Goal: Information Seeking & Learning: Find specific fact

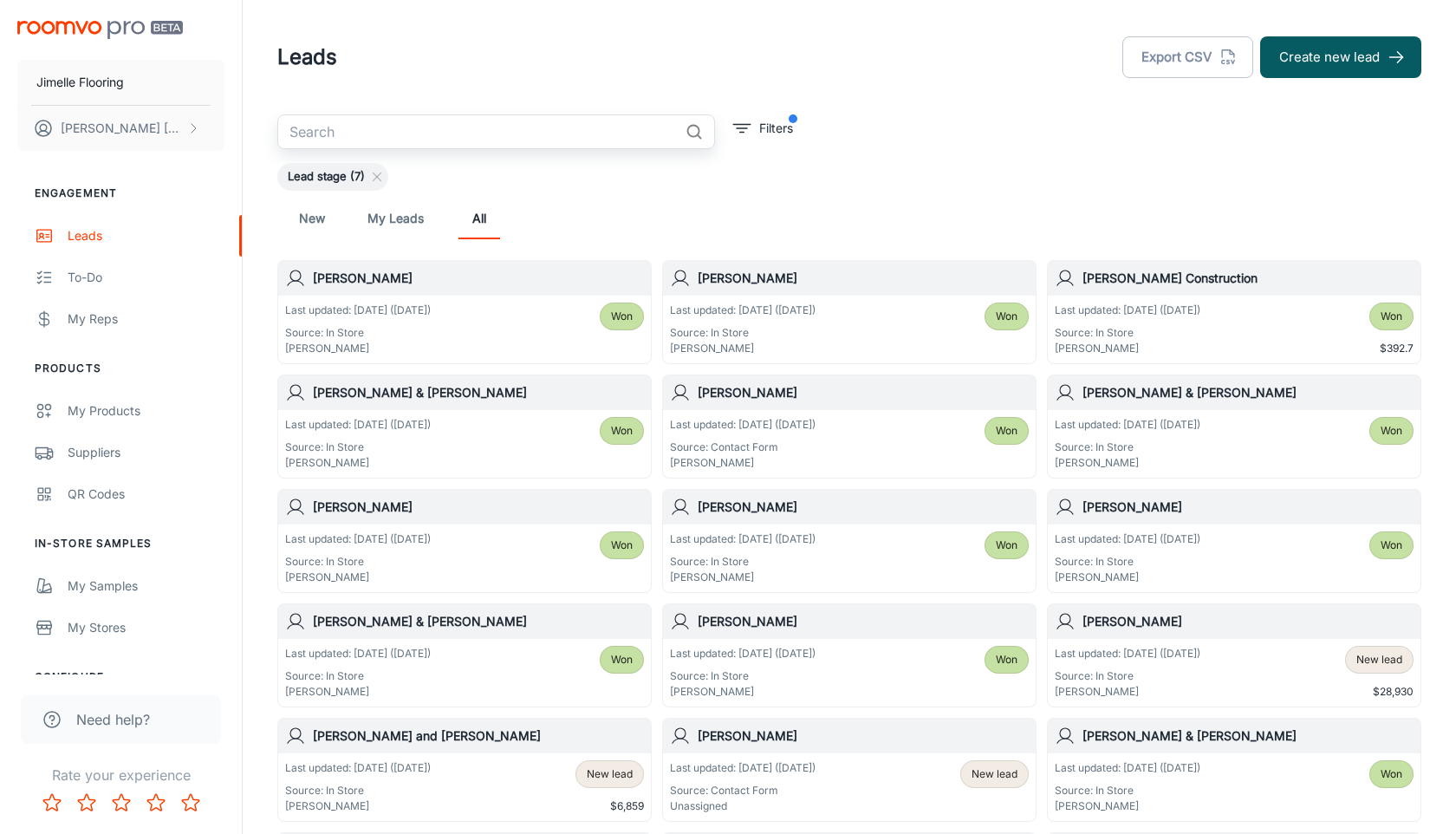
click at [410, 131] on input "text" at bounding box center [478, 132] width 402 height 35
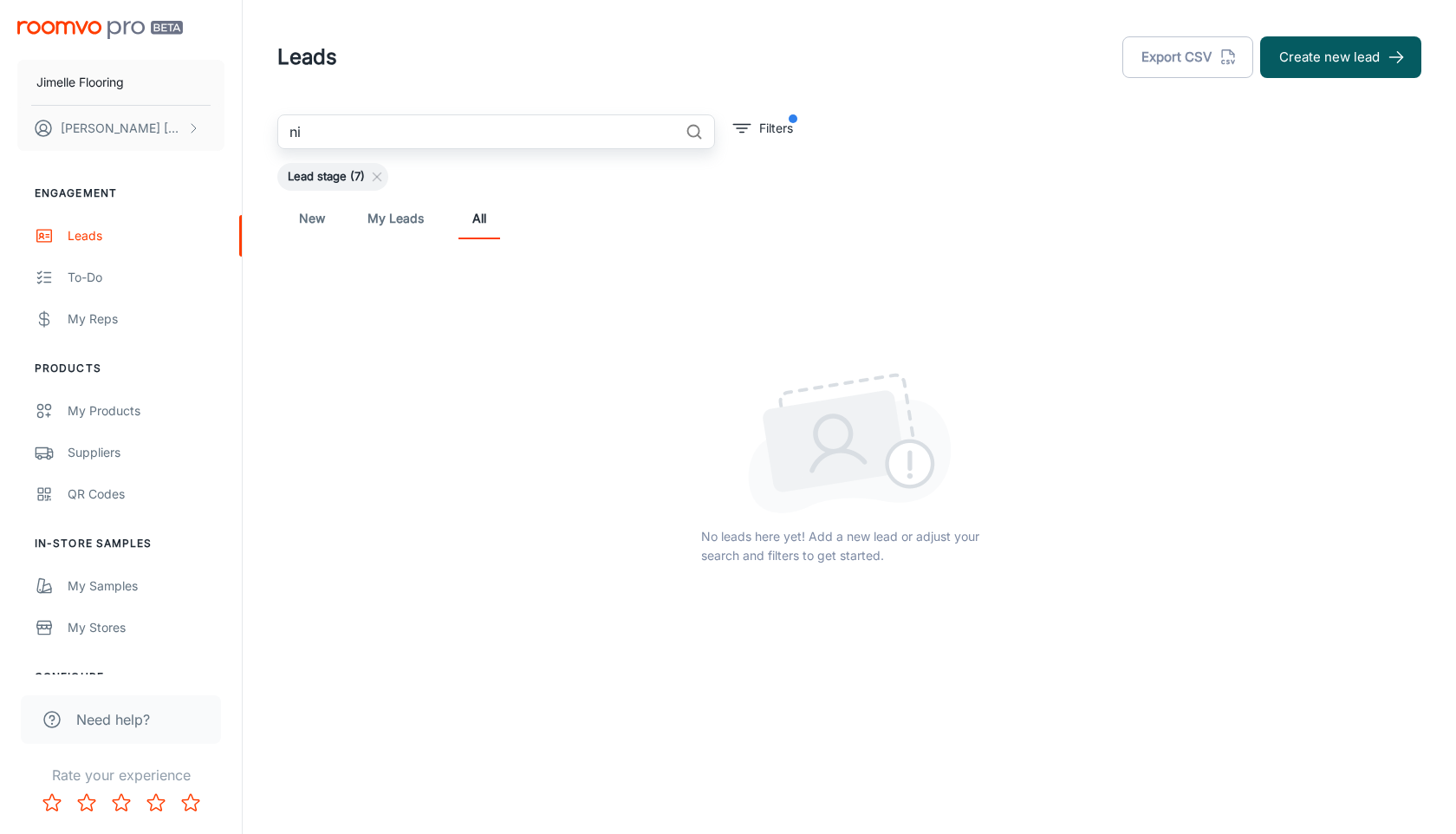
type input "n"
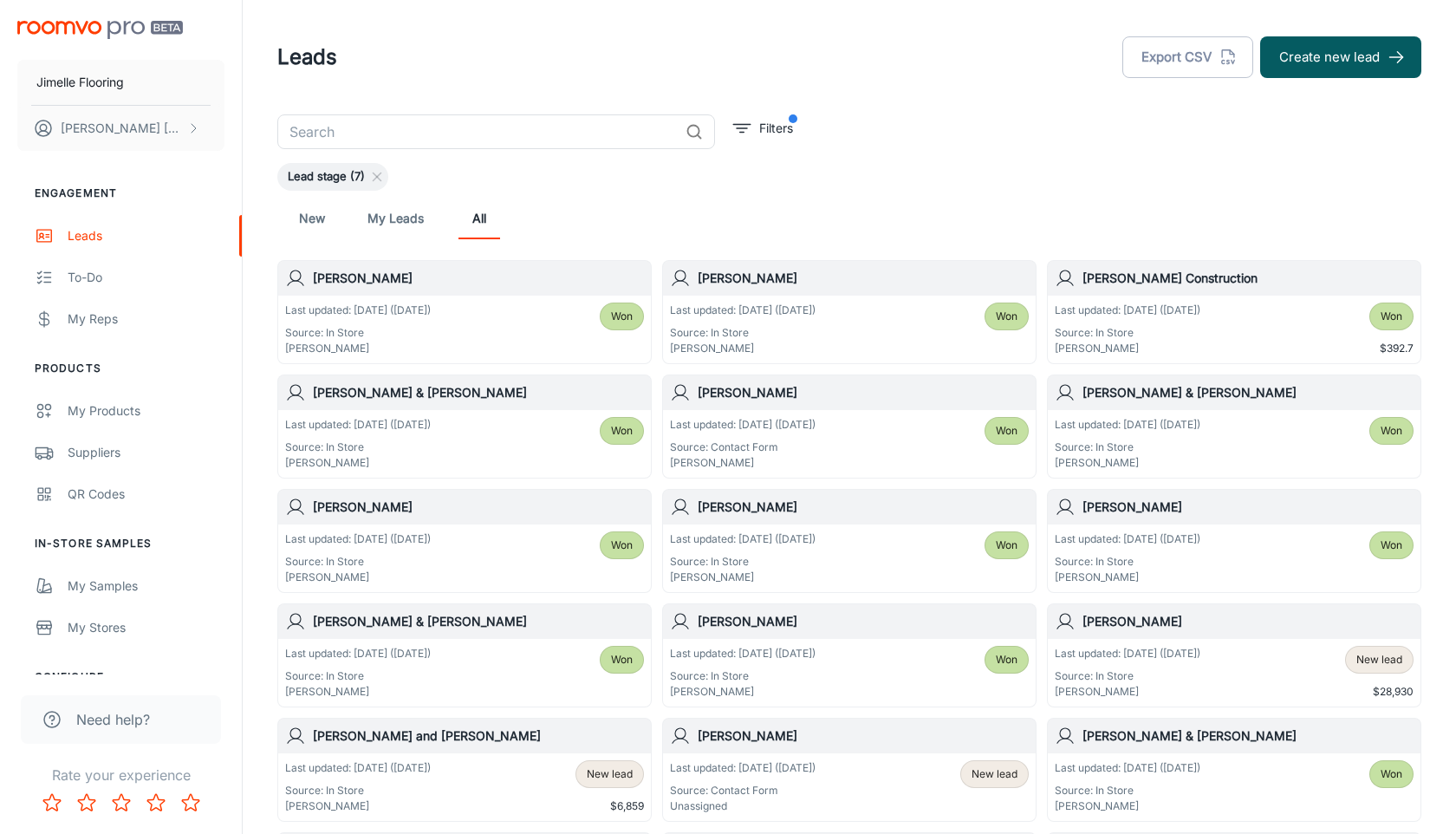
click at [945, 178] on div "Lead stage (7)" at bounding box center [850, 177] width 1145 height 28
click at [576, 140] on input "text" at bounding box center [478, 132] width 402 height 35
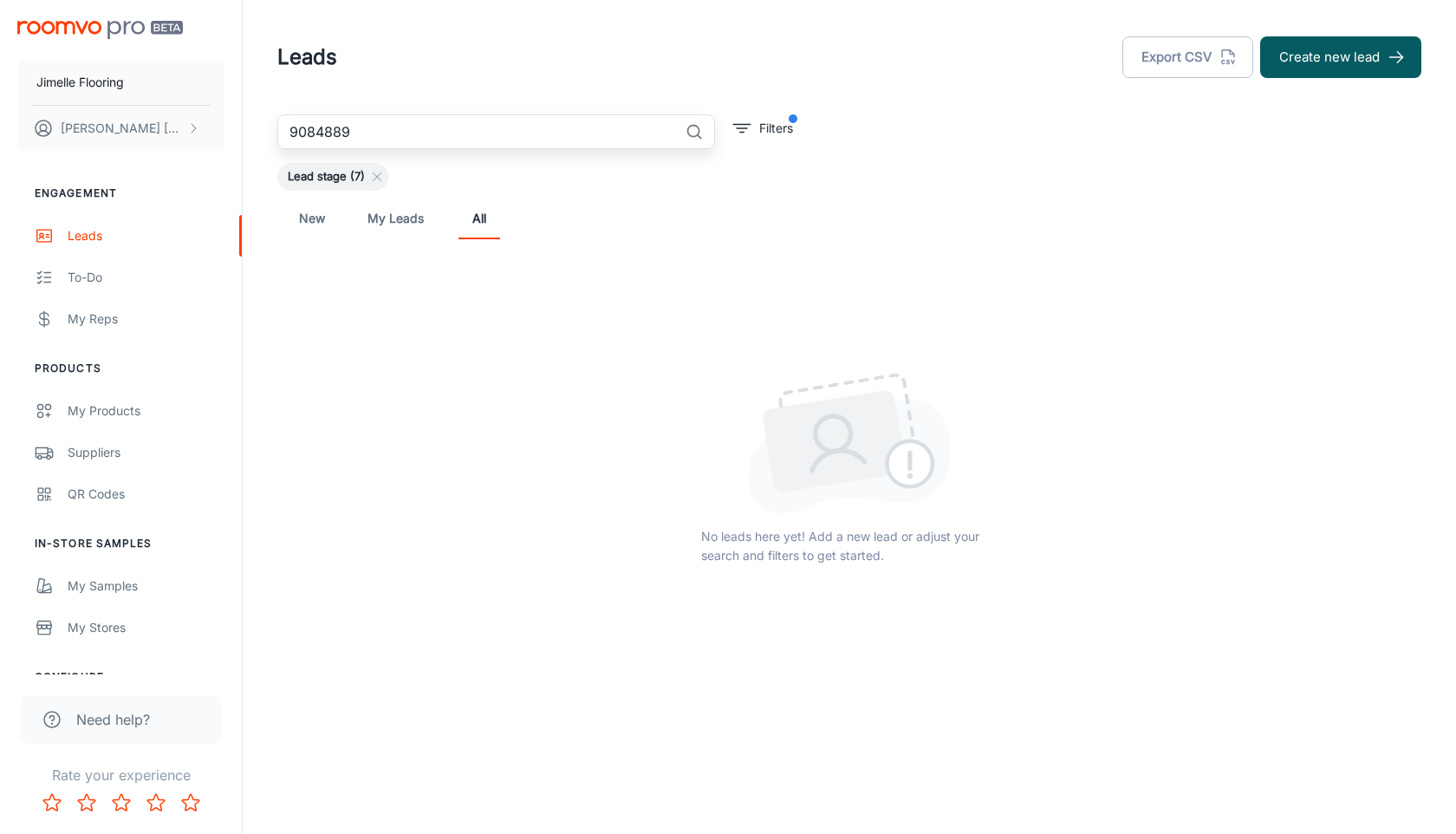
click at [290, 132] on input "9084889" at bounding box center [478, 132] width 402 height 35
click at [348, 130] on input "260-9084889" at bounding box center [478, 132] width 402 height 35
type input "[PHONE_NUMBER]"
click at [387, 129] on input "[PHONE_NUMBER]" at bounding box center [478, 132] width 402 height 35
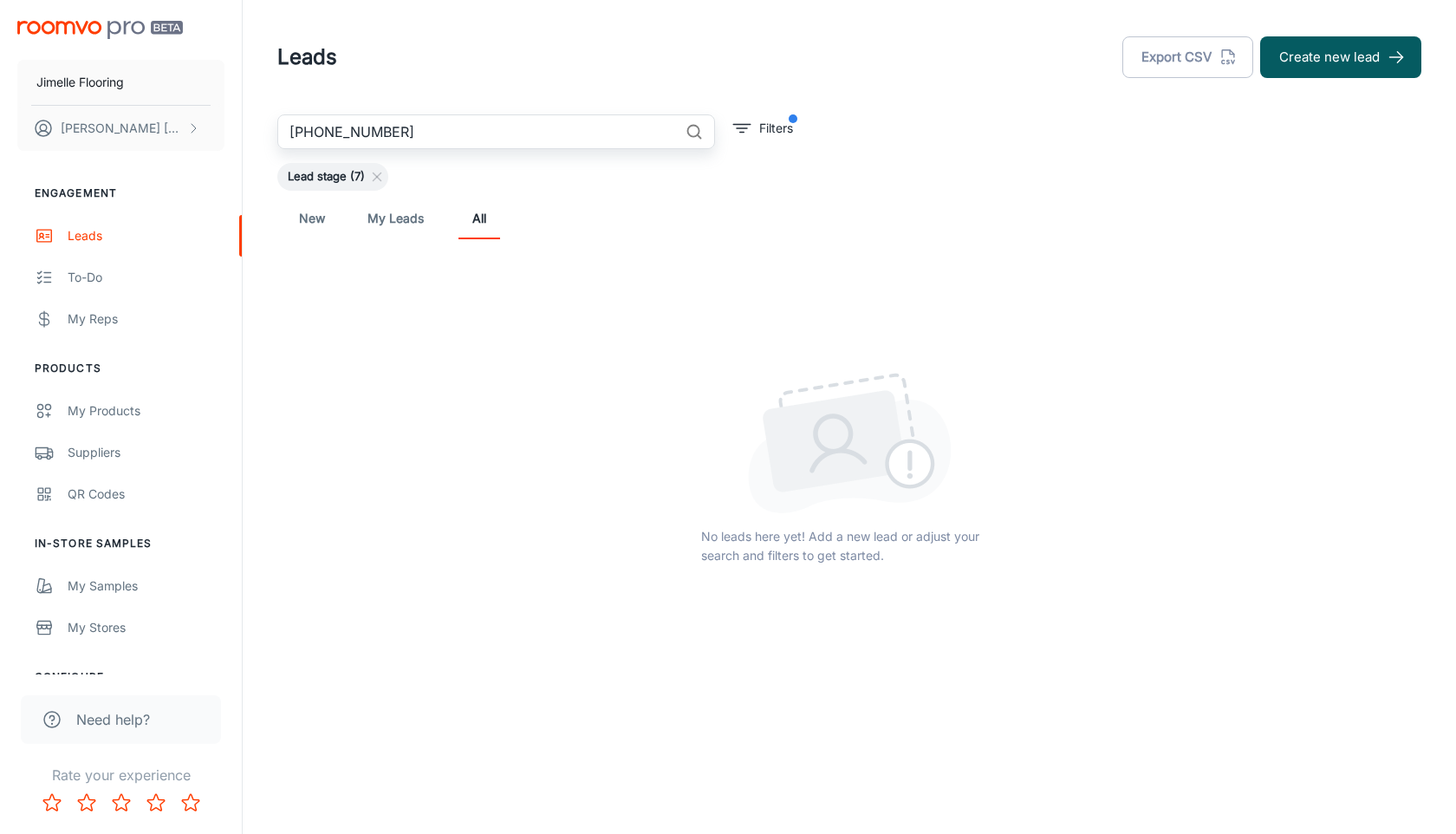
click at [387, 129] on input "[PHONE_NUMBER]" at bounding box center [478, 132] width 402 height 35
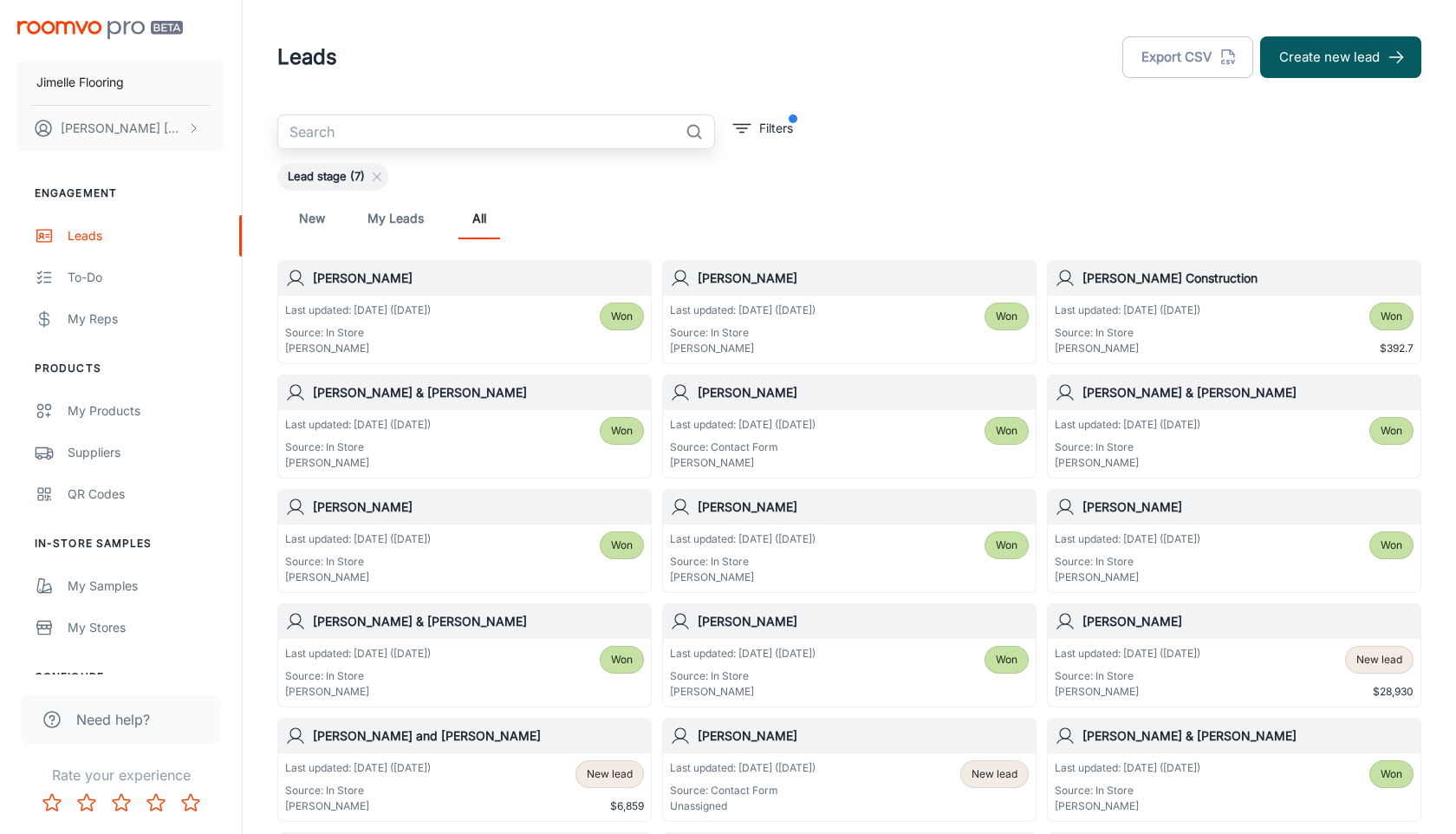
click at [823, 181] on div "Lead stage (7)" at bounding box center [850, 177] width 1145 height 28
